Goal: Obtain resource: Obtain resource

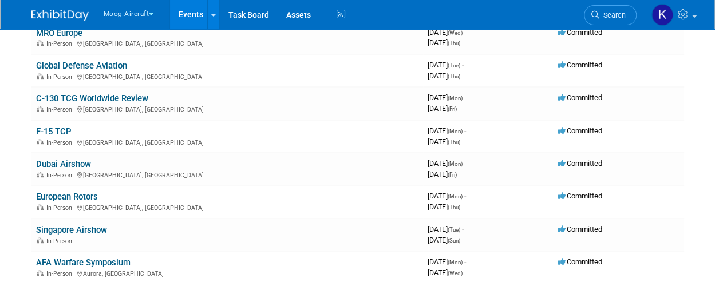
scroll to position [178, 0]
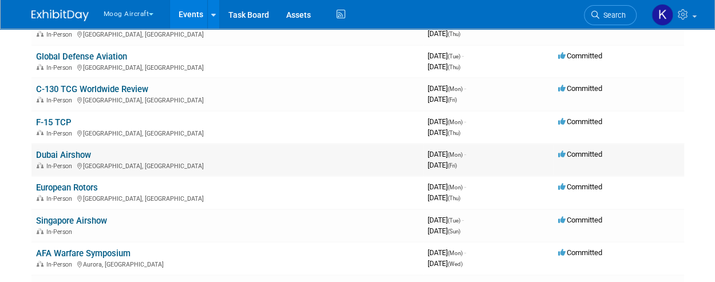
click at [76, 156] on link "Dubai Airshow" at bounding box center [63, 155] width 55 height 10
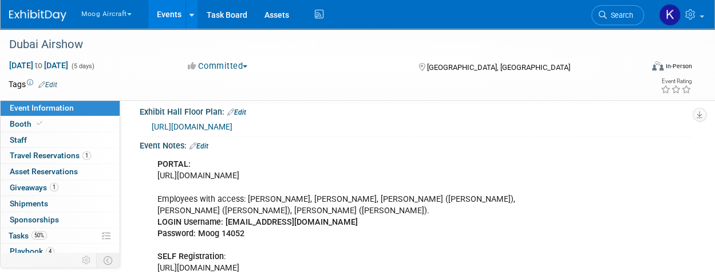
scroll to position [267, 0]
copy div "https://portal.dubaiairshow.aero/?check_logged_in=1"
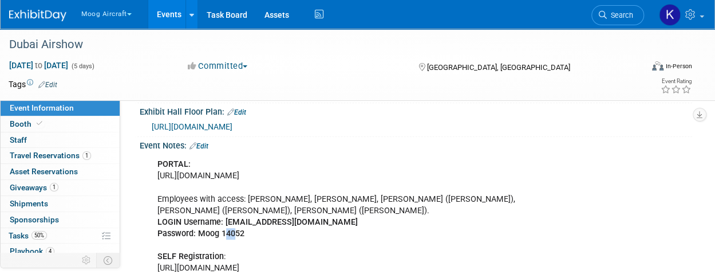
drag, startPoint x: 236, startPoint y: 228, endPoint x: 227, endPoint y: 228, distance: 8.6
click at [227, 228] on b "Password: Moog 14052" at bounding box center [200, 233] width 87 height 10
drag, startPoint x: 199, startPoint y: 228, endPoint x: 254, endPoint y: 231, distance: 55.1
copy b "Moog 14052"
